Goal: Find specific page/section: Find specific page/section

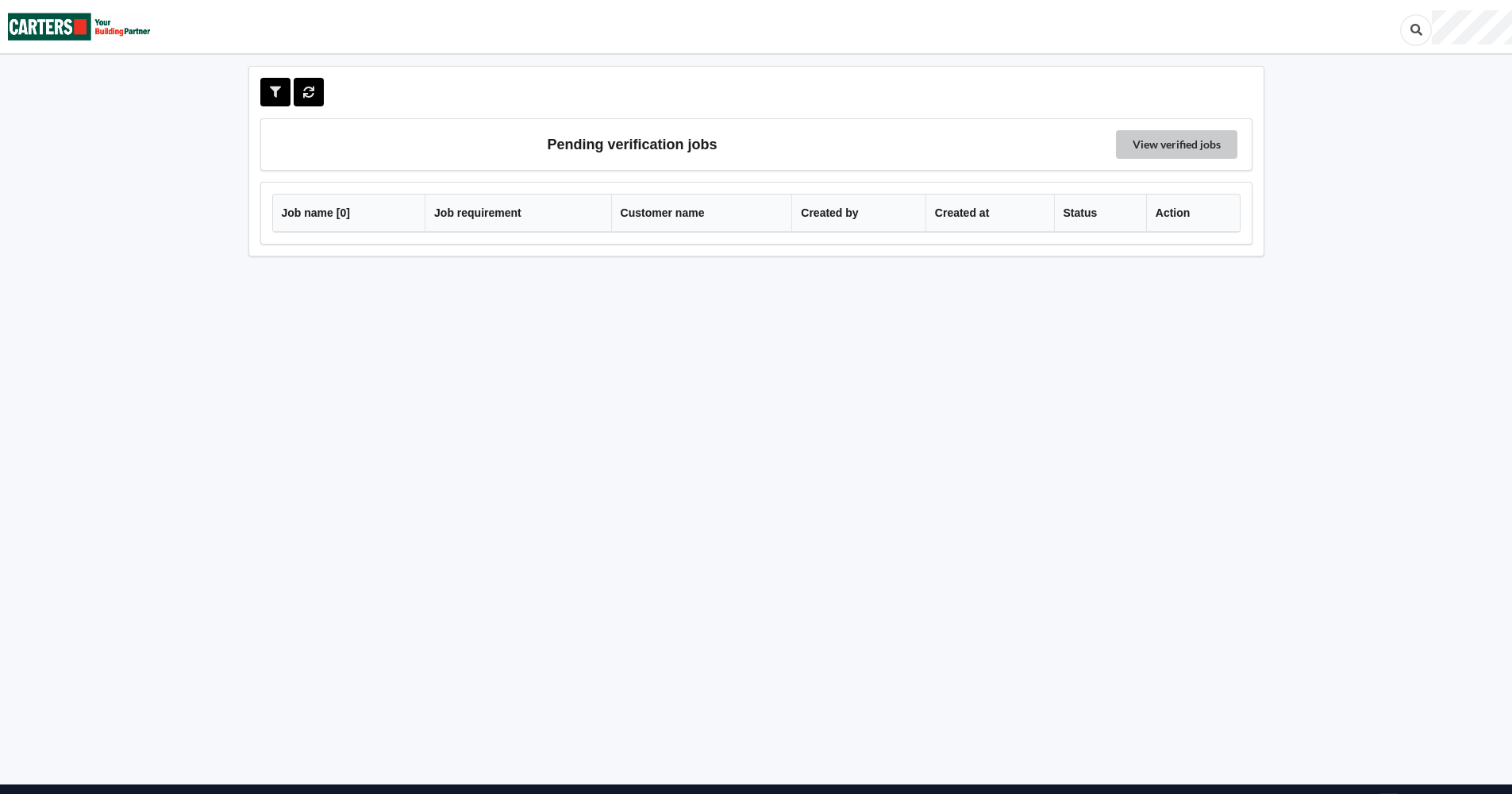
click at [1163, 142] on link "View verified jobs" at bounding box center [1177, 145] width 122 height 29
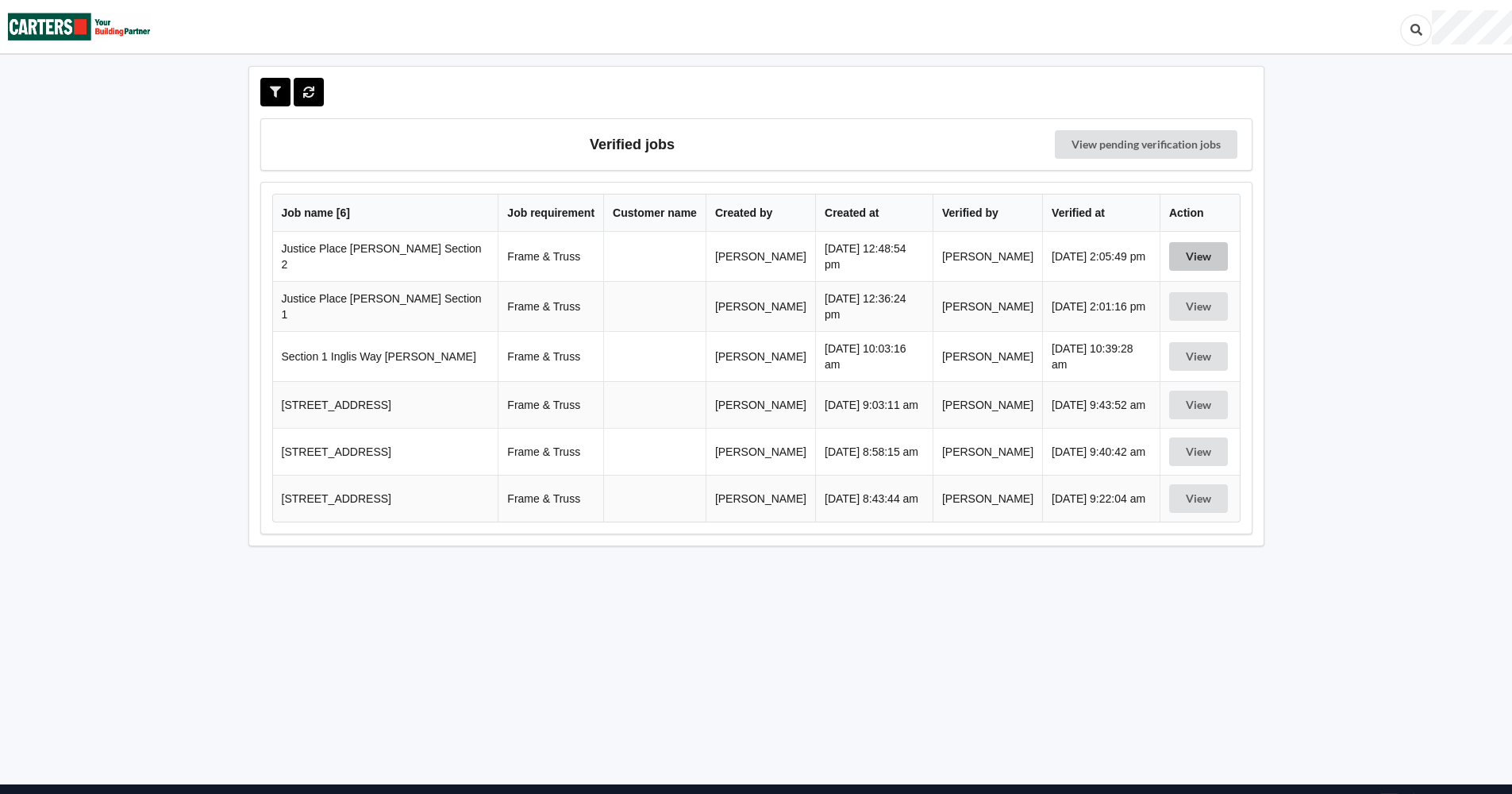
click at [1192, 253] on button "View" at bounding box center [1198, 256] width 59 height 29
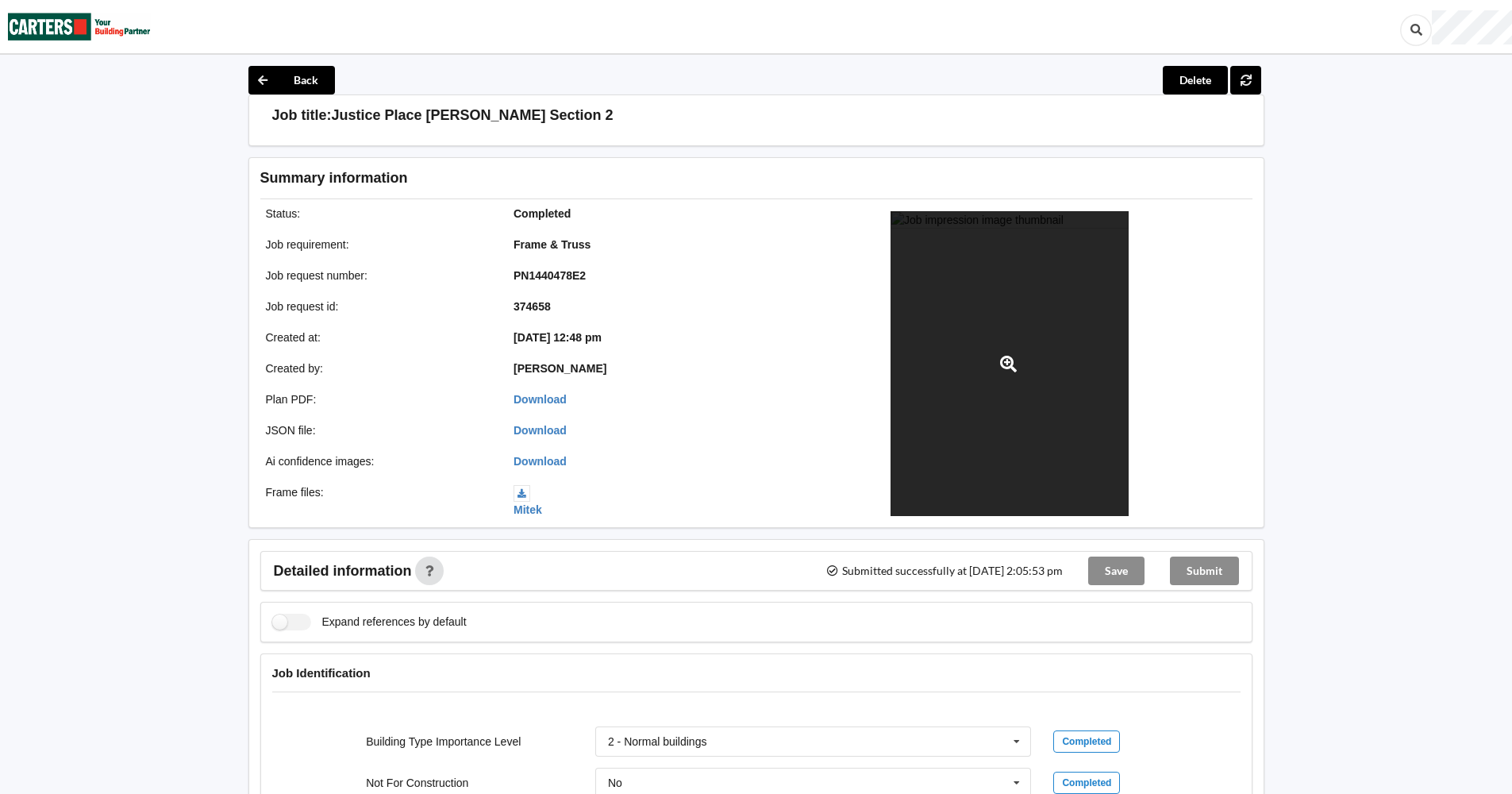
click at [1003, 364] on icon at bounding box center [1008, 364] width 20 height 17
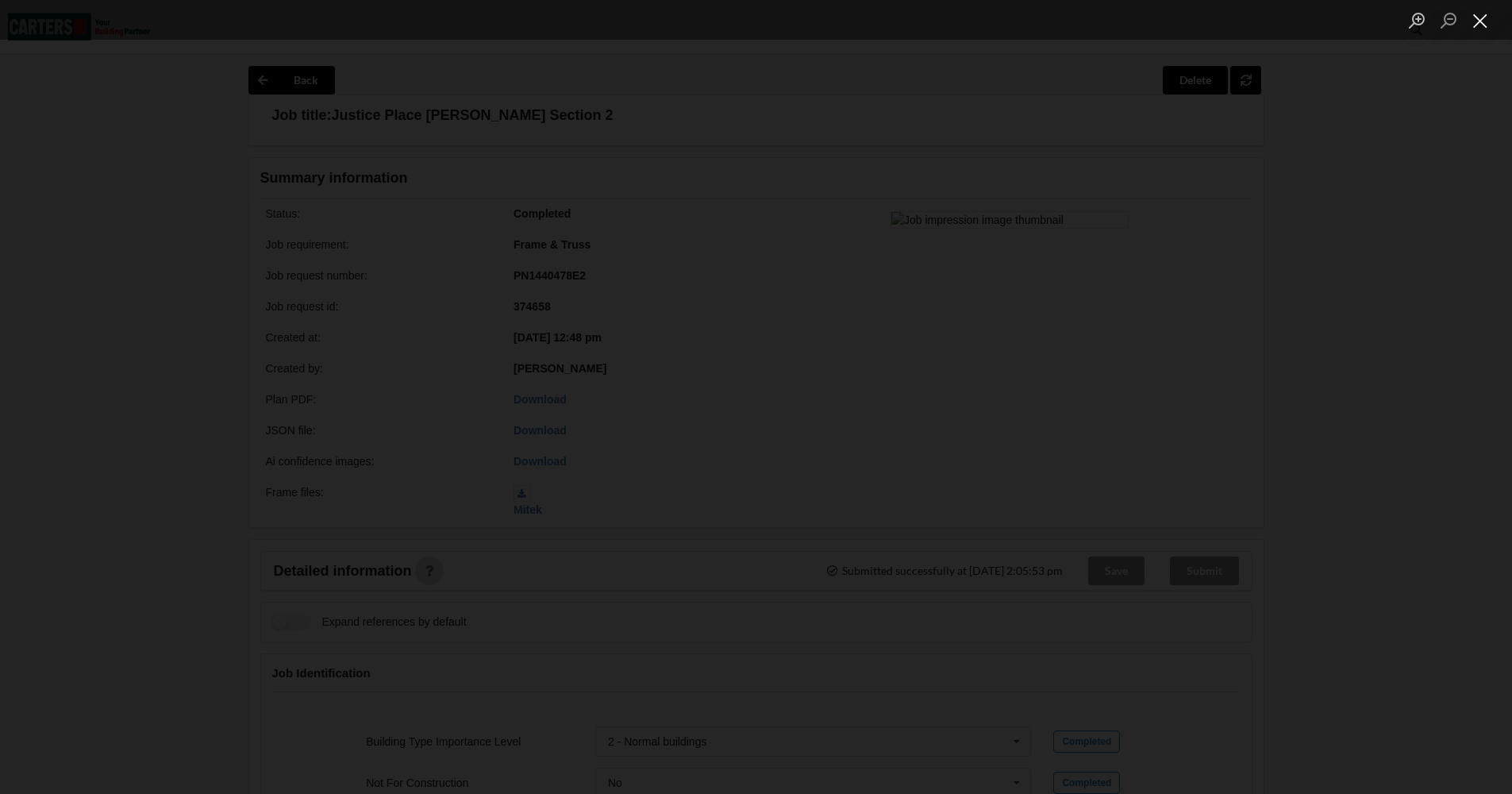
click at [1480, 24] on button "Close lightbox" at bounding box center [1480, 20] width 32 height 28
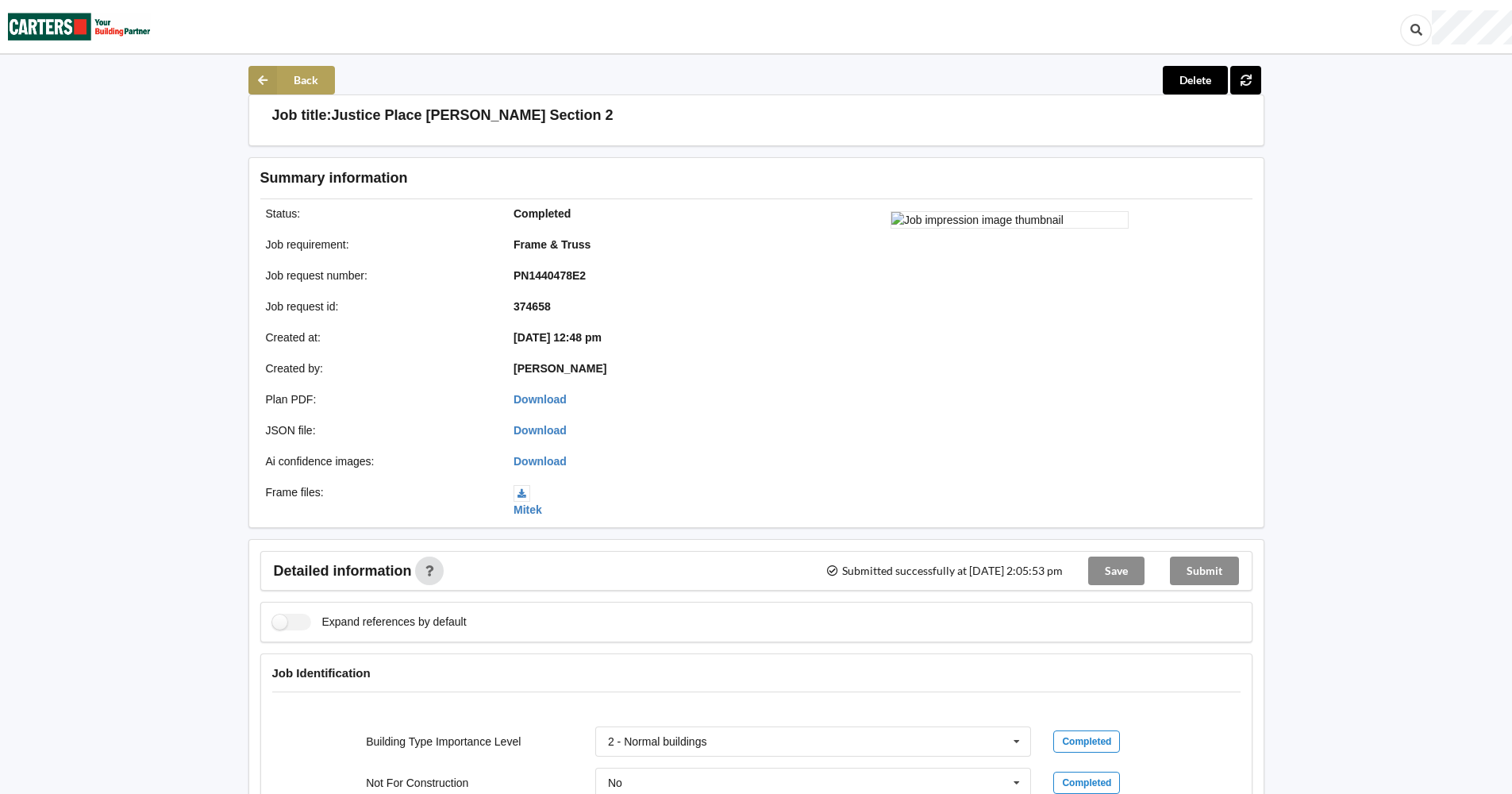
click at [283, 76] on button "Back" at bounding box center [291, 80] width 87 height 29
